Goal: Information Seeking & Learning: Compare options

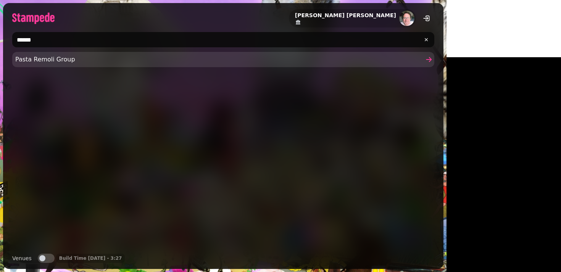
type input "******"
click at [225, 53] on link "Pasta Remoli Group" at bounding box center [223, 59] width 422 height 15
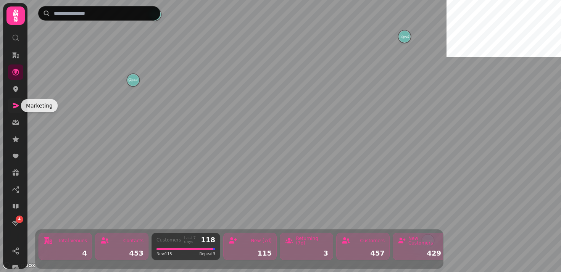
click at [15, 106] on icon at bounding box center [16, 106] width 8 height 8
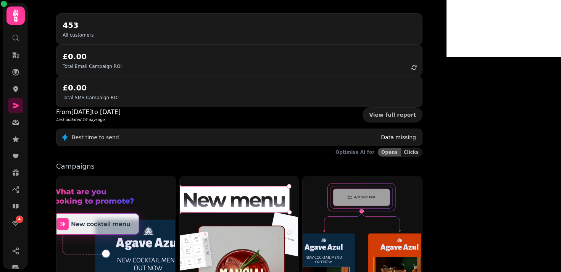
scroll to position [78, 0]
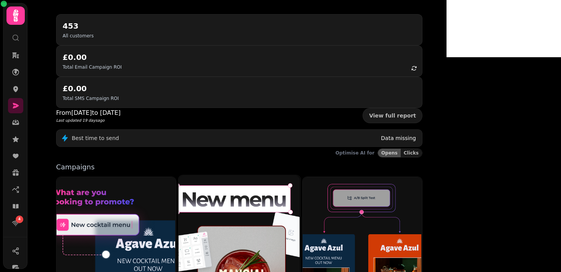
click at [277, 186] on img at bounding box center [239, 251] width 122 height 152
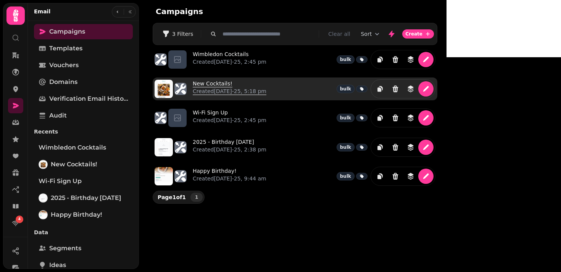
click at [211, 82] on link "New Cocktails! Created [DATE]-25, 5:18 pm" at bounding box center [230, 89] width 74 height 18
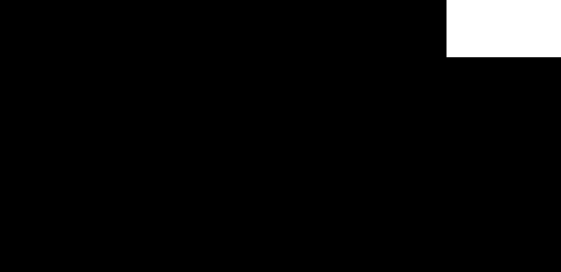
select select "**********"
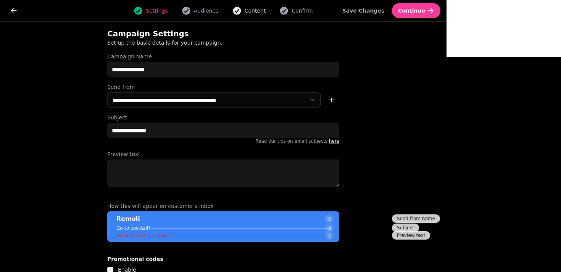
click at [266, 7] on span "Content" at bounding box center [255, 11] width 21 height 8
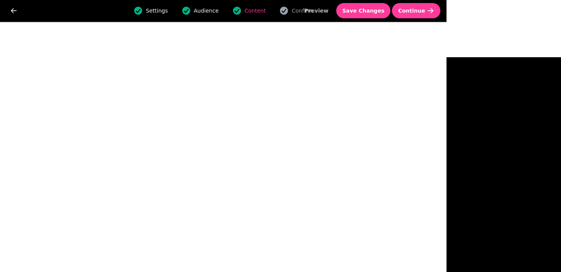
select select "**********"
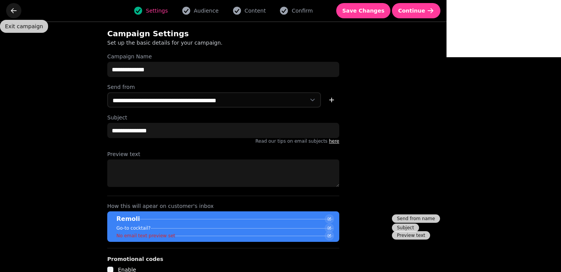
click at [6, 10] on button "go back" at bounding box center [13, 10] width 15 height 15
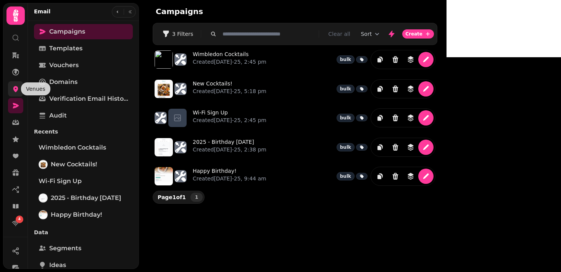
click at [15, 90] on icon at bounding box center [15, 89] width 5 height 6
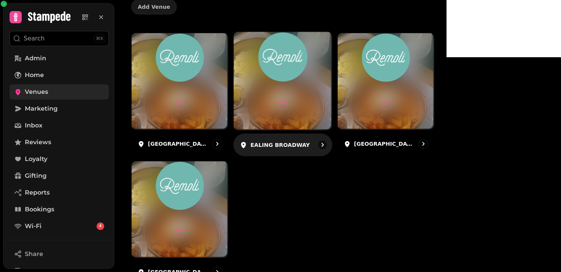
scroll to position [80, 0]
click at [320, 82] on img at bounding box center [283, 57] width 74 height 50
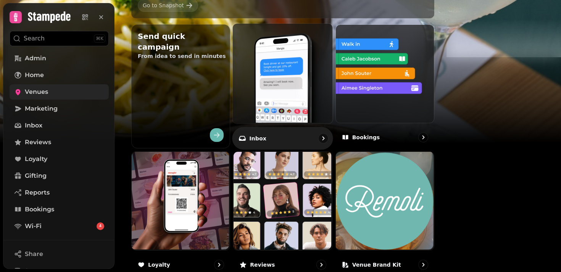
scroll to position [287, 0]
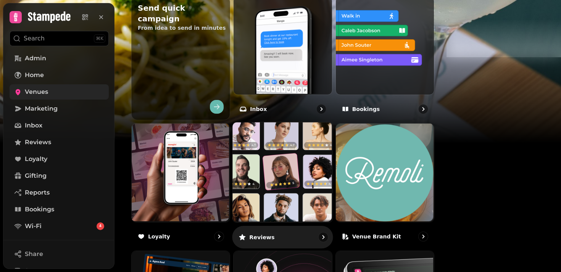
click at [331, 170] on img at bounding box center [282, 172] width 100 height 100
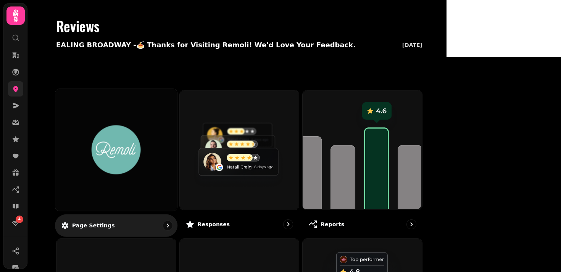
click at [162, 129] on img at bounding box center [116, 150] width 91 height 50
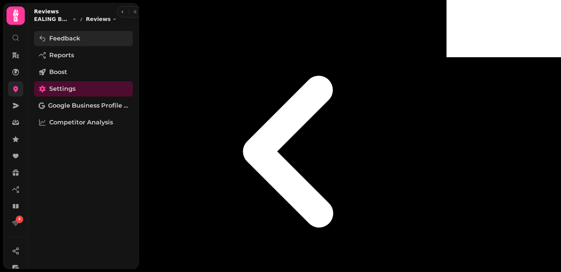
click at [60, 38] on span "Feedback" at bounding box center [64, 38] width 31 height 9
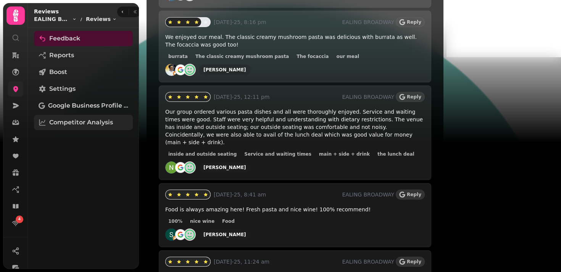
scroll to position [818, 0]
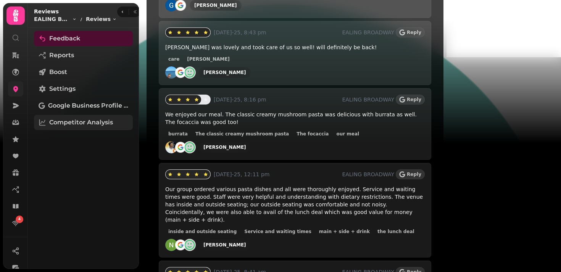
click at [73, 121] on span "Competitor Analysis" at bounding box center [81, 122] width 64 height 9
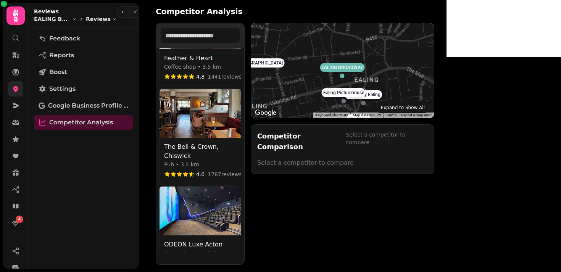
scroll to position [139, 0]
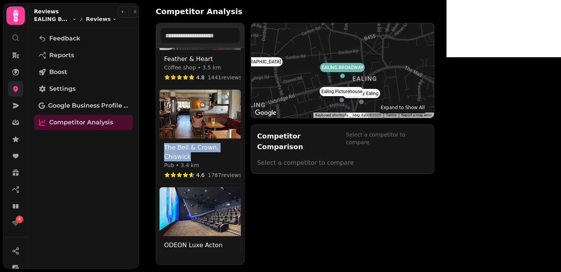
drag, startPoint x: 246, startPoint y: 150, endPoint x: 155, endPoint y: 143, distance: 90.4
click at [155, 143] on div "Competitor Analysis Turtle Bay Ealing Restaurant • 0.3 km 4.7 9762 reviews View…" at bounding box center [295, 132] width 303 height 265
copy div "The Bell & Crown, Chiswick"
